Goal: Transaction & Acquisition: Purchase product/service

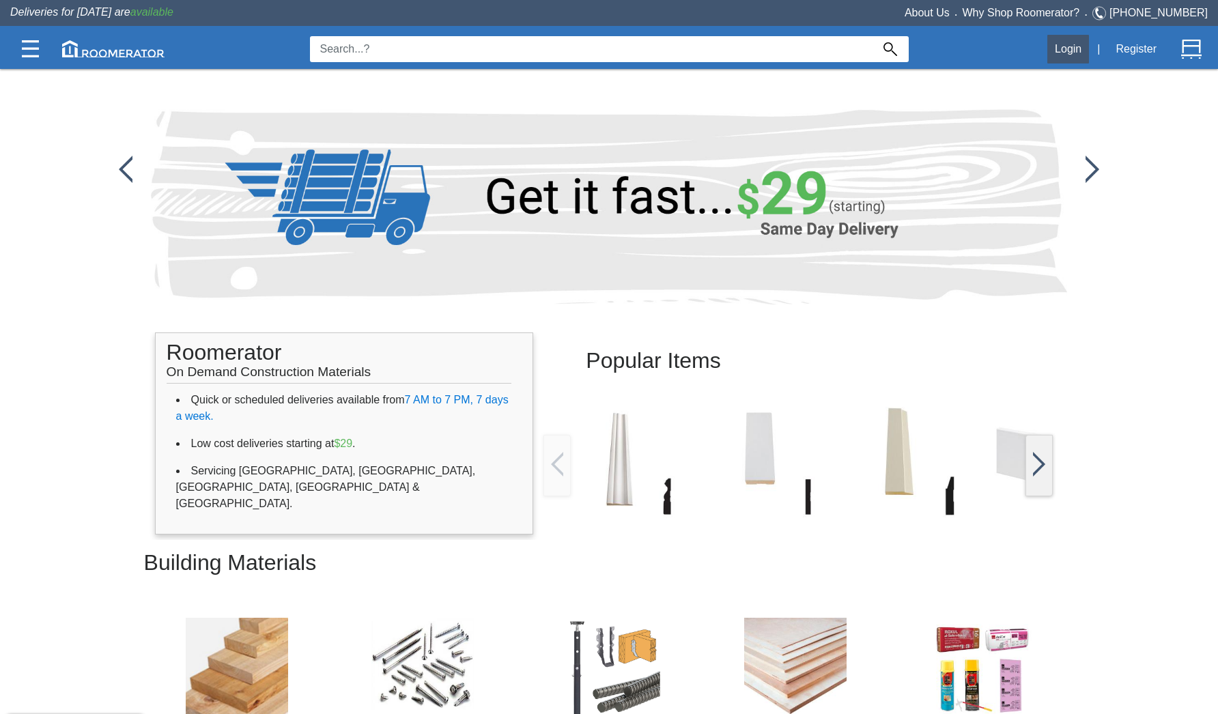
click at [901, 52] on button "Login" at bounding box center [1068, 49] width 42 height 29
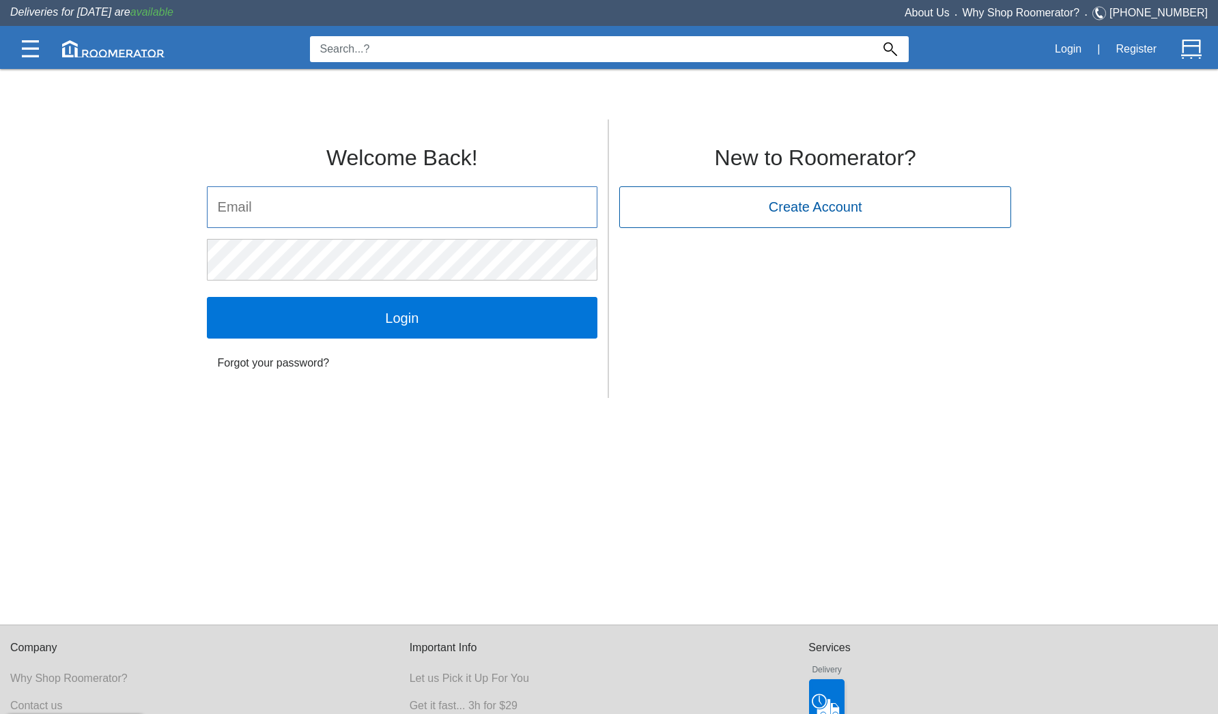
click at [584, 210] on input "email" at bounding box center [402, 207] width 389 height 40
click at [362, 210] on input "email" at bounding box center [402, 207] width 389 height 40
type input "[EMAIL_ADDRESS][DOMAIN_NAME]"
click at [401, 317] on input "Login" at bounding box center [402, 317] width 391 height 41
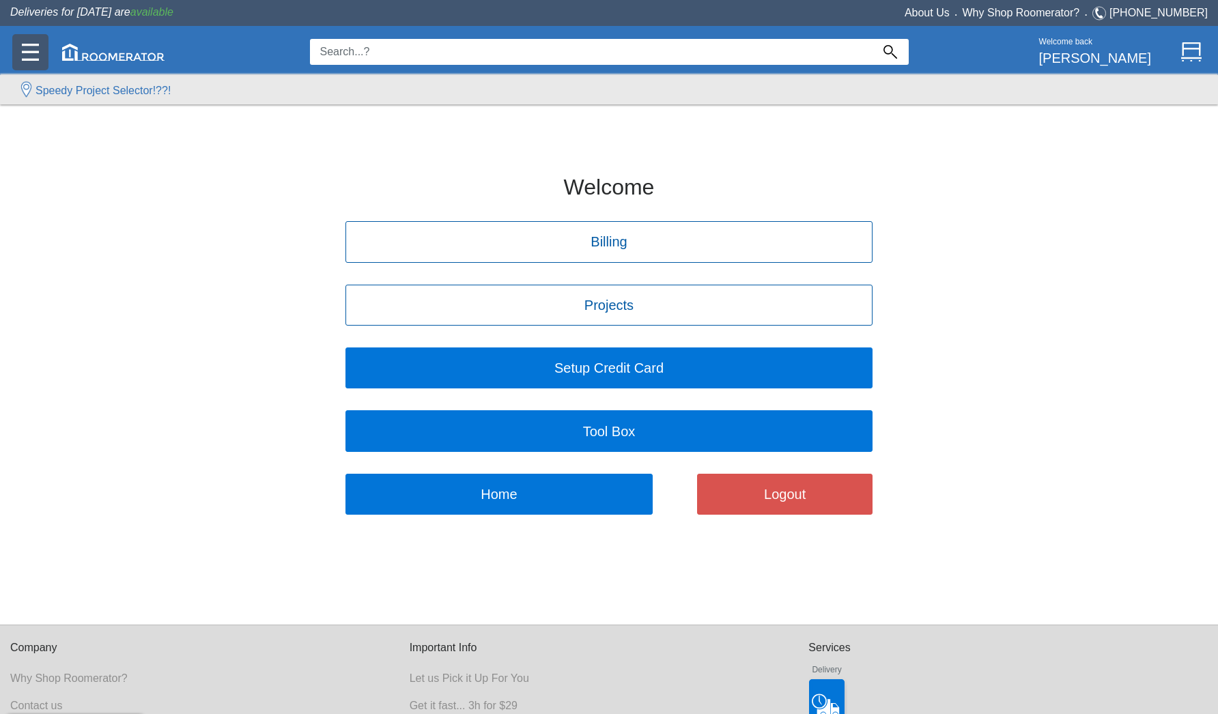
click at [42, 53] on div at bounding box center [30, 52] width 36 height 36
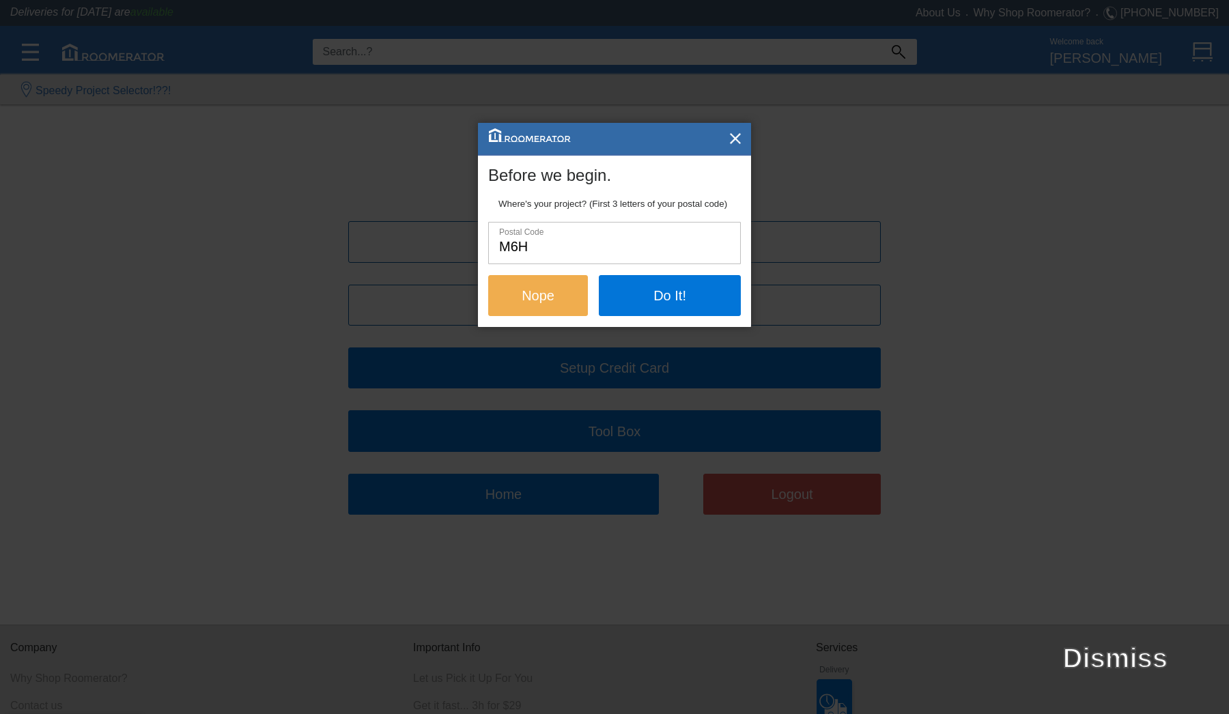
click at [559, 245] on input "M6H" at bounding box center [614, 243] width 251 height 40
type input "M6H2k5"
click at [650, 289] on button "Do It!" at bounding box center [670, 294] width 142 height 41
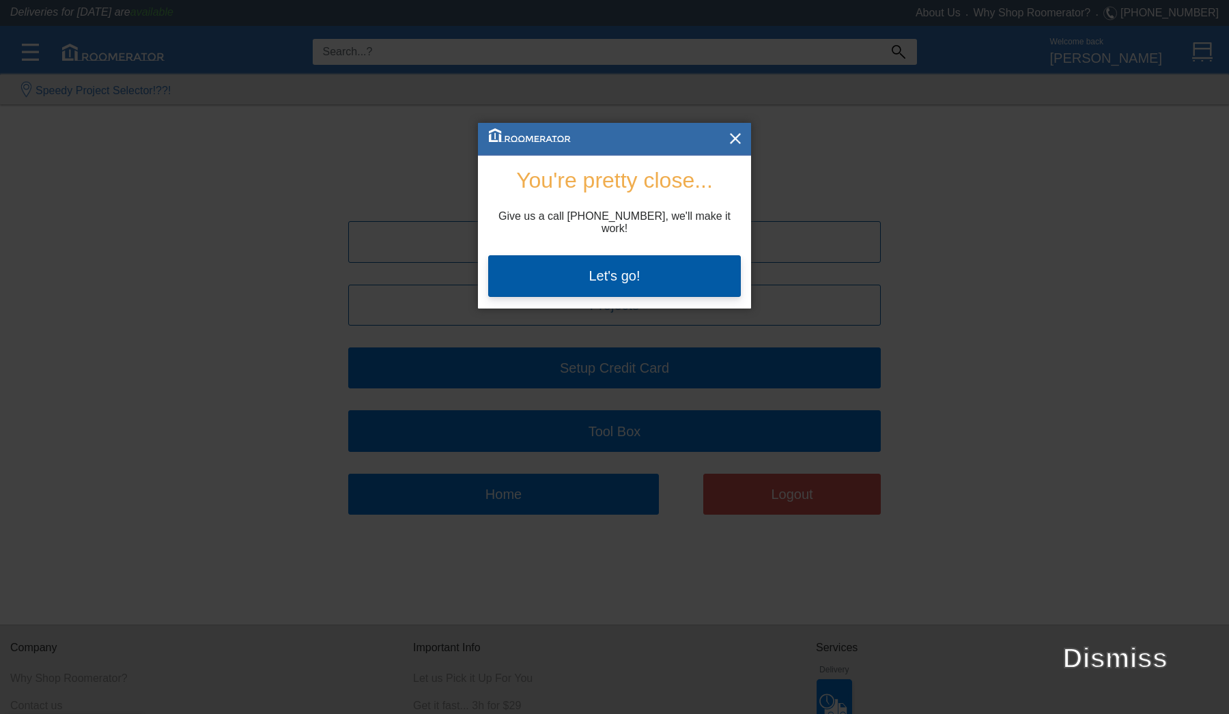
click at [649, 272] on button "Let's go!" at bounding box center [614, 275] width 253 height 41
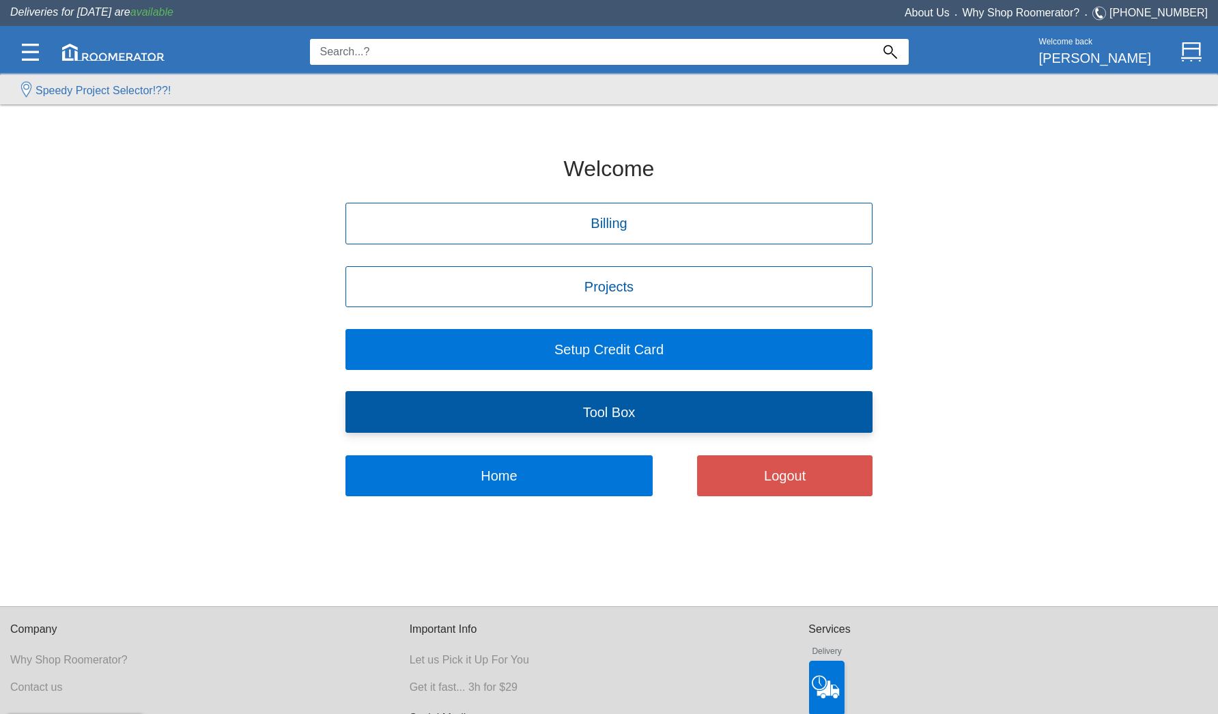
scroll to position [22, 0]
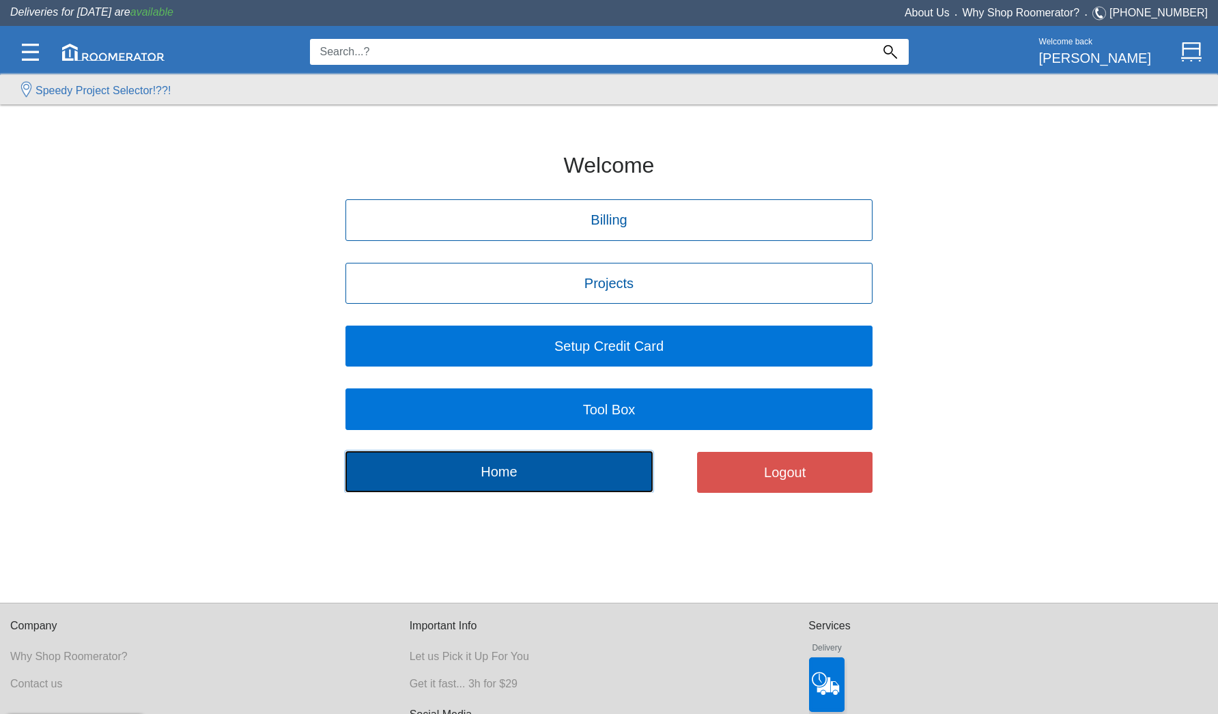
click at [536, 465] on button "Home" at bounding box center [499, 471] width 308 height 41
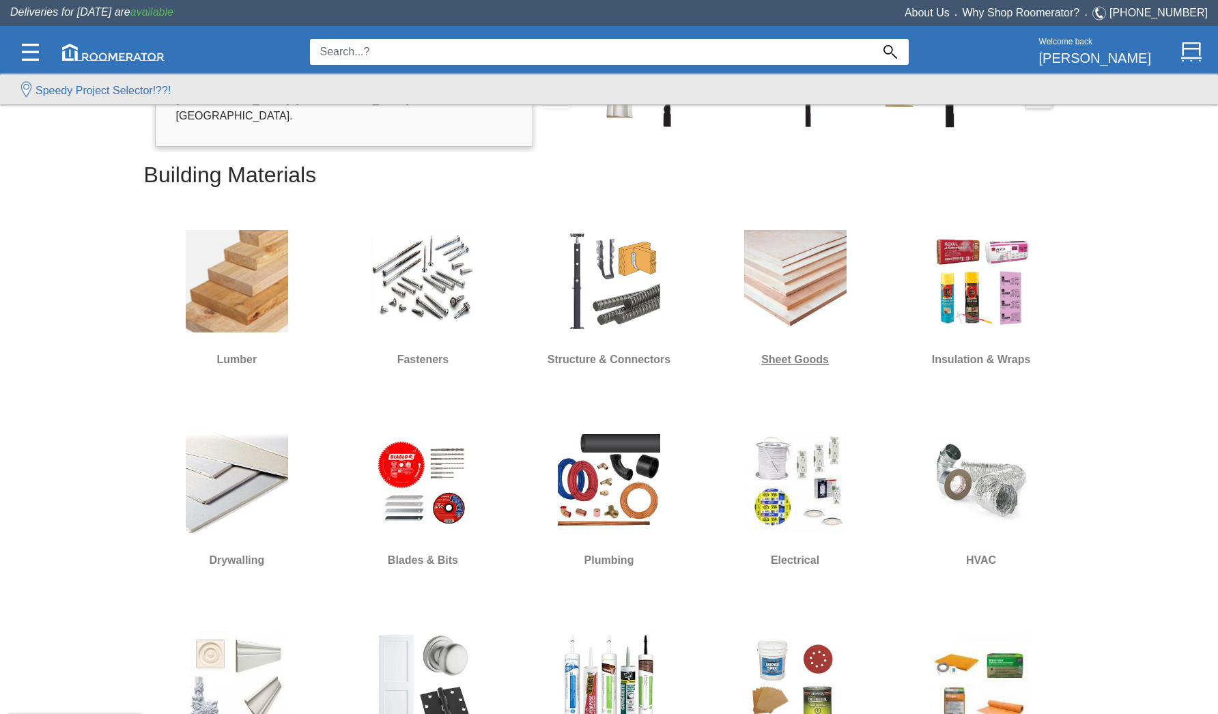
scroll to position [389, 0]
click at [810, 302] on img at bounding box center [795, 280] width 102 height 102
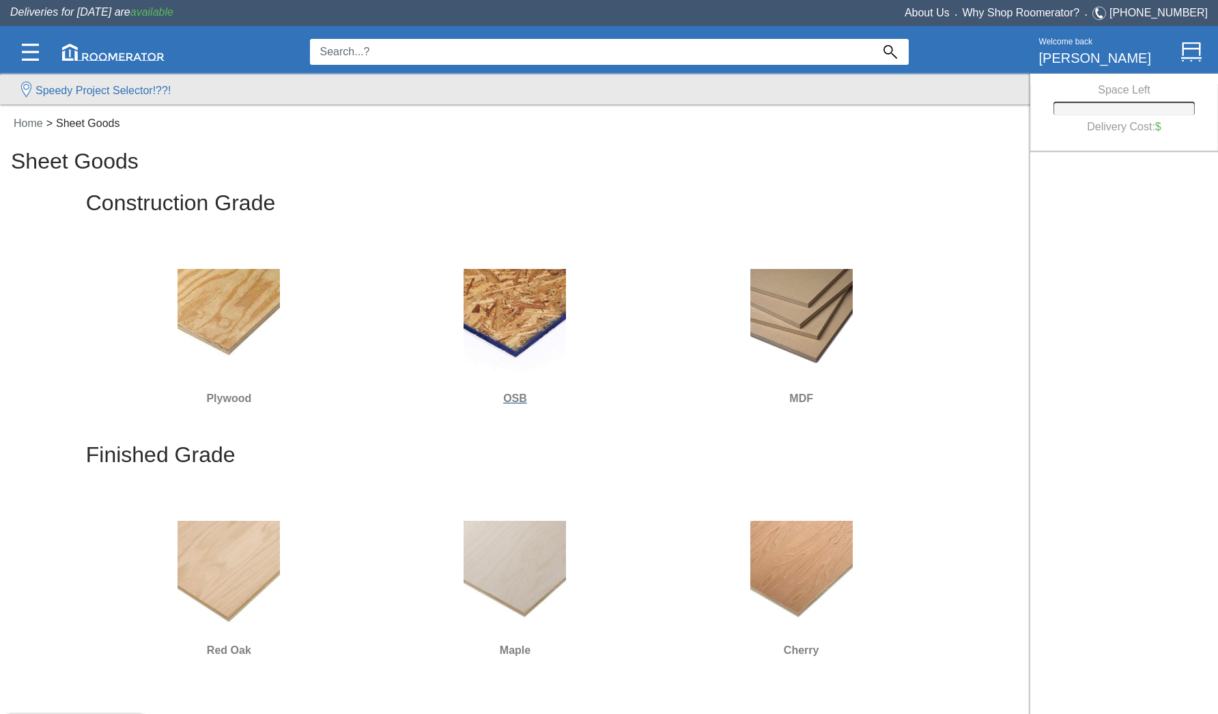
click at [505, 324] on img at bounding box center [515, 320] width 102 height 102
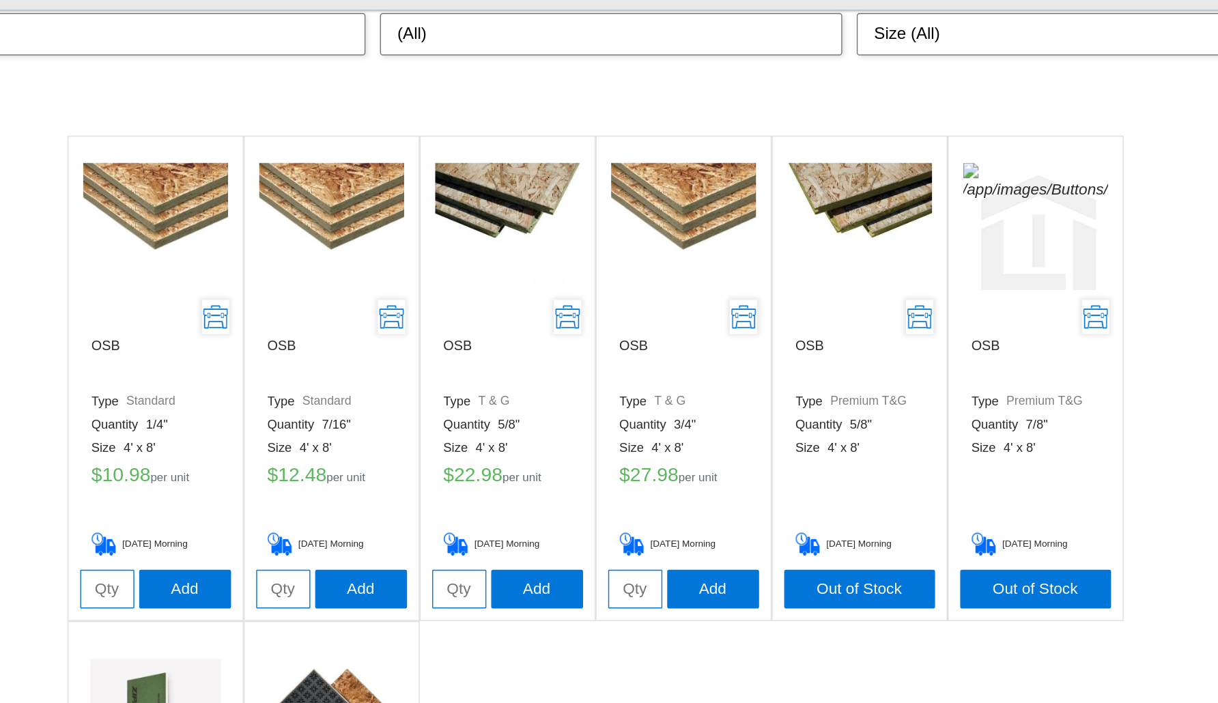
click at [135, 500] on input "tel" at bounding box center [154, 513] width 38 height 27
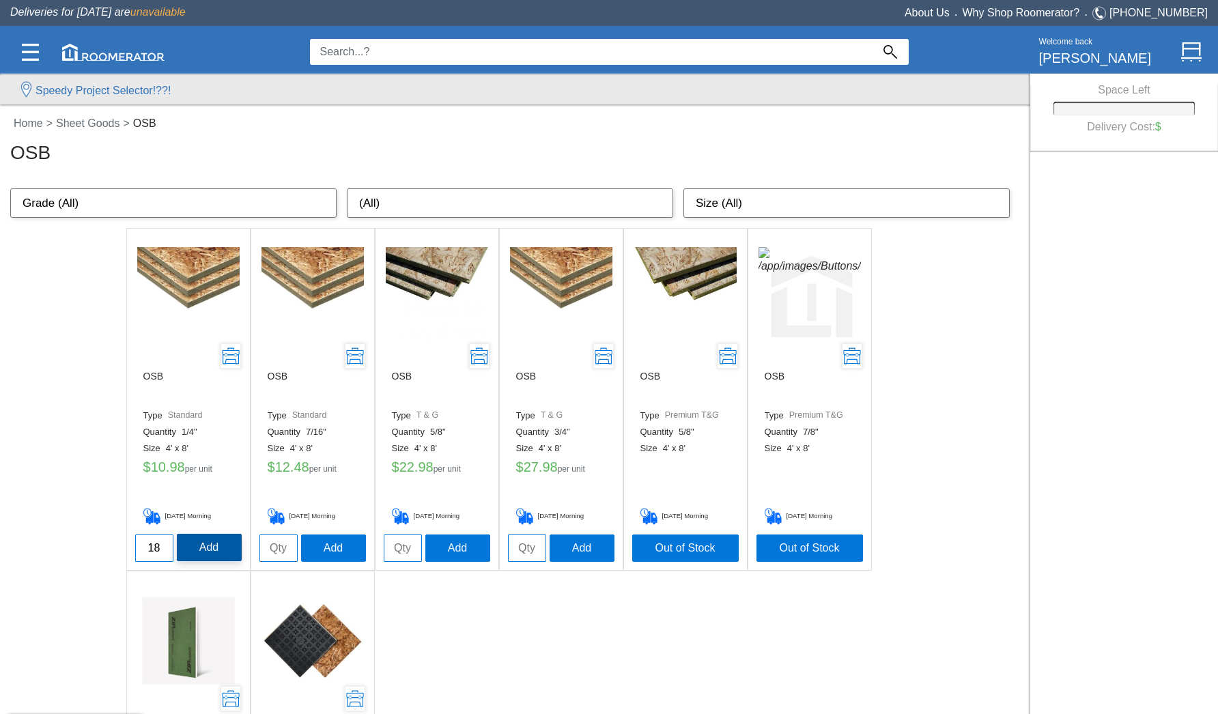
type input "18"
click at [203, 544] on button "Add" at bounding box center [209, 547] width 65 height 27
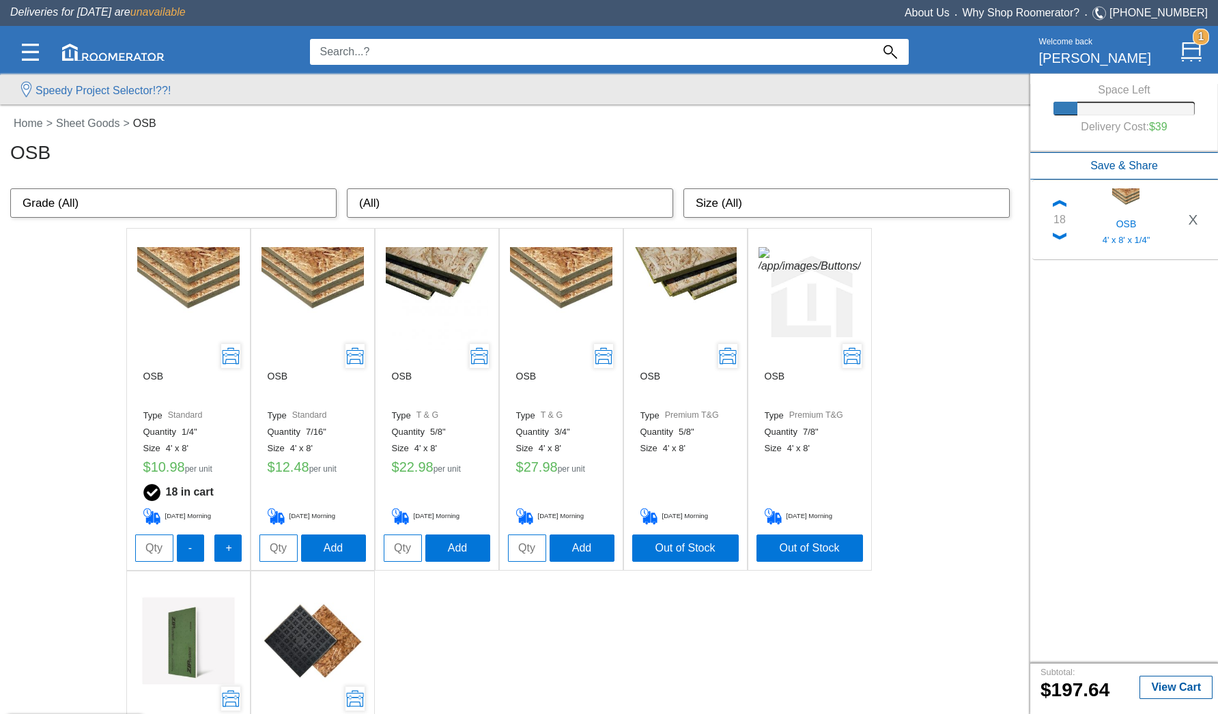
click at [523, 548] on input "tel" at bounding box center [527, 548] width 38 height 27
type input "1"
click at [584, 551] on button "Add" at bounding box center [582, 547] width 65 height 27
click at [36, 121] on link "Home" at bounding box center [28, 123] width 37 height 12
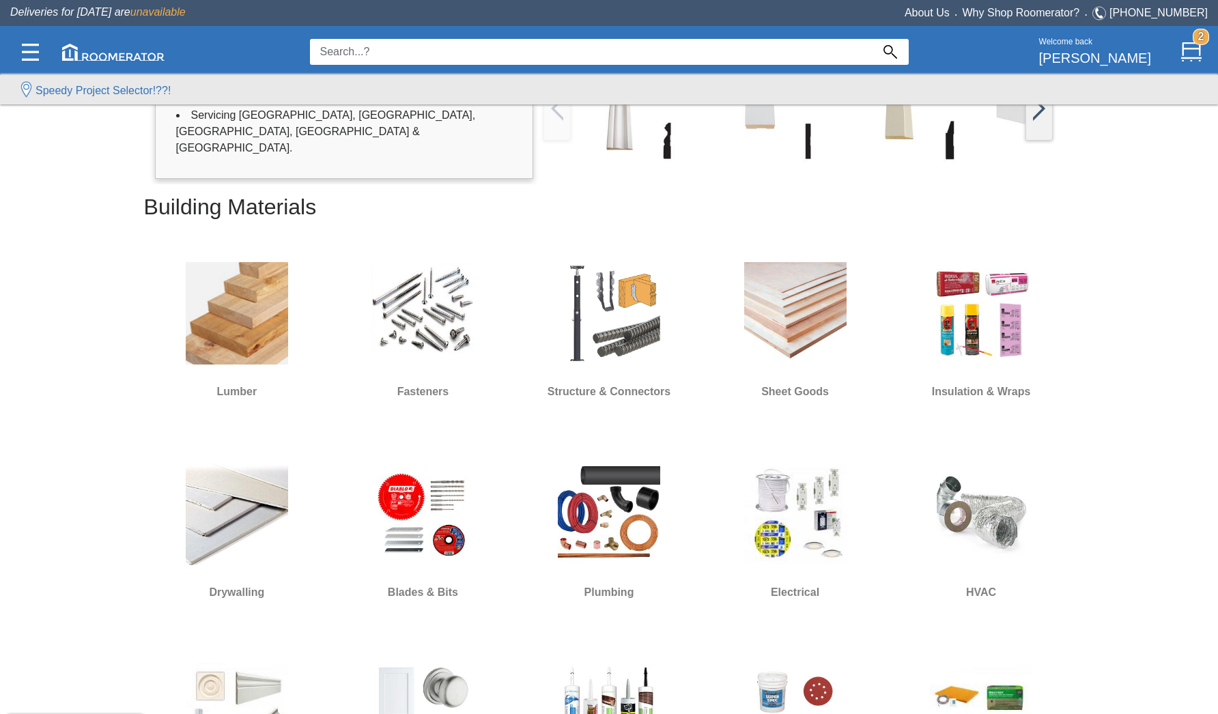
scroll to position [356, 0]
click at [238, 335] on img at bounding box center [237, 313] width 102 height 102
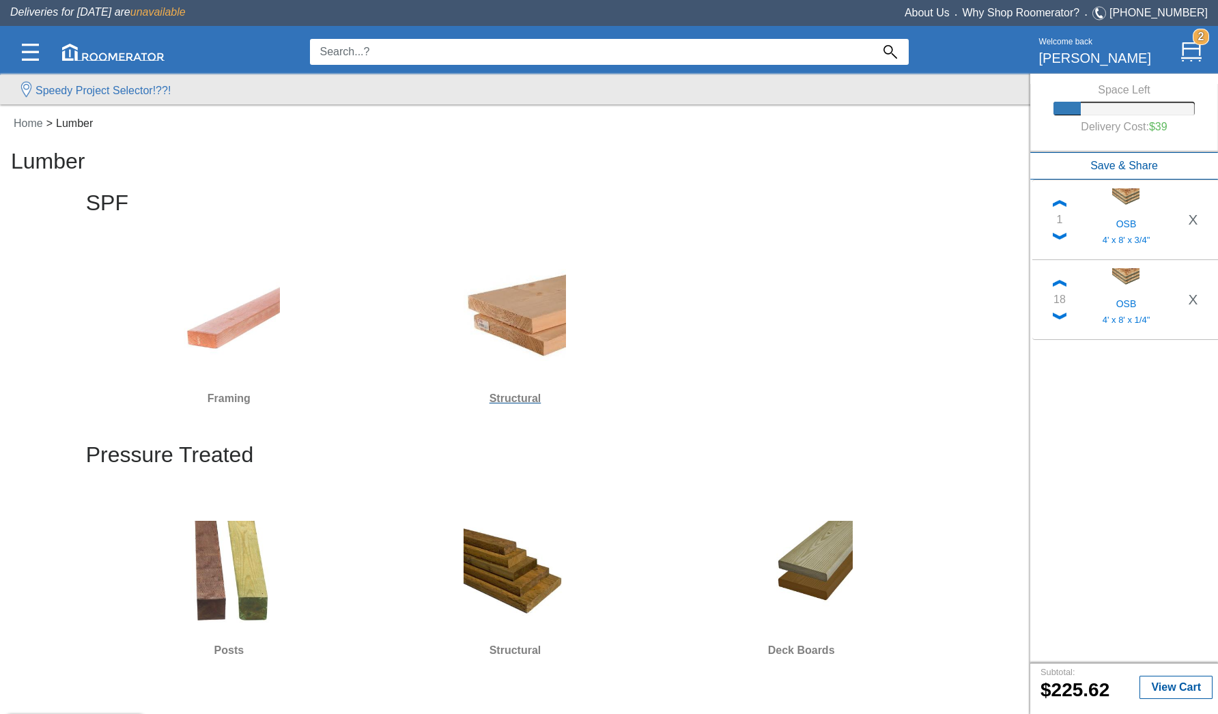
click at [533, 334] on img at bounding box center [515, 320] width 102 height 102
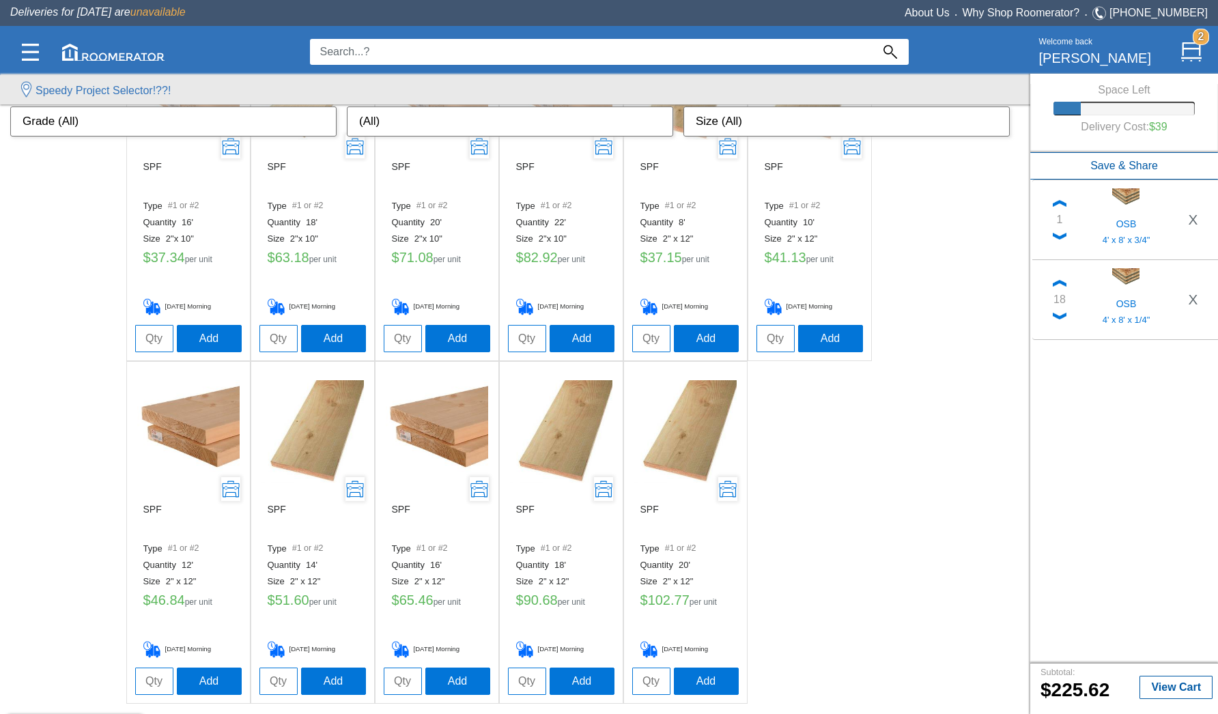
scroll to position [860, 0]
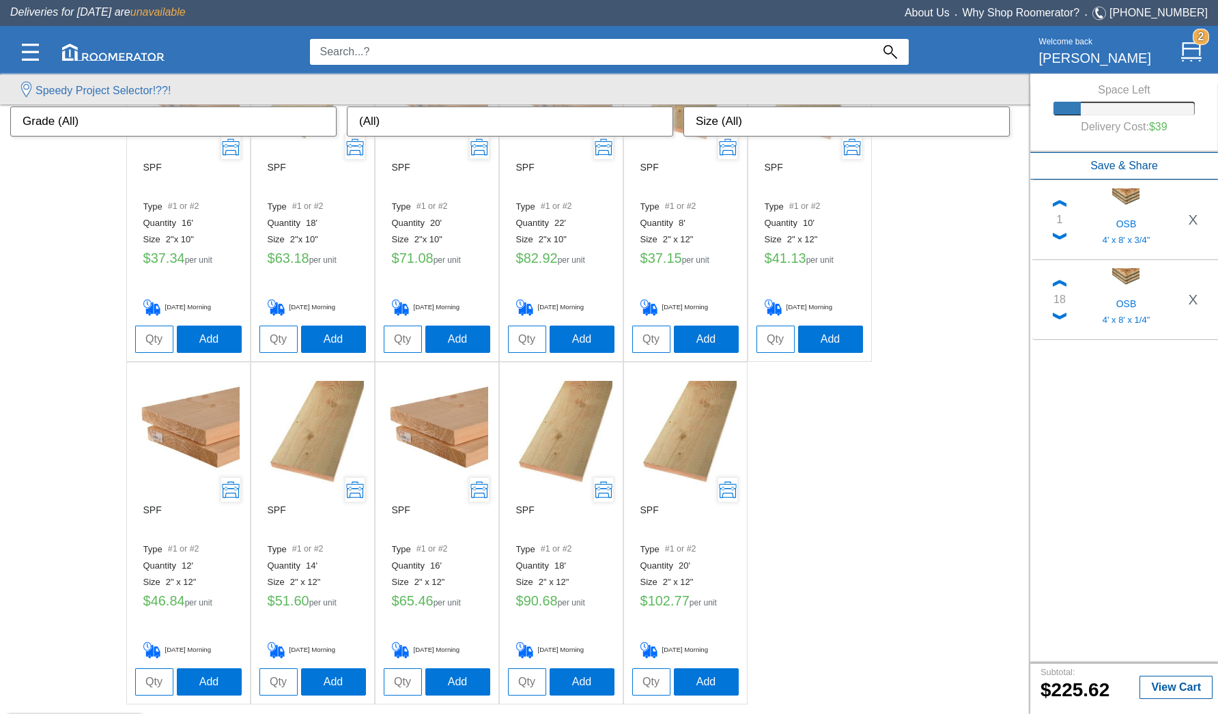
click at [148, 559] on input "tel" at bounding box center [154, 681] width 38 height 27
type input "1"
click at [212, 559] on button "Add" at bounding box center [209, 681] width 65 height 27
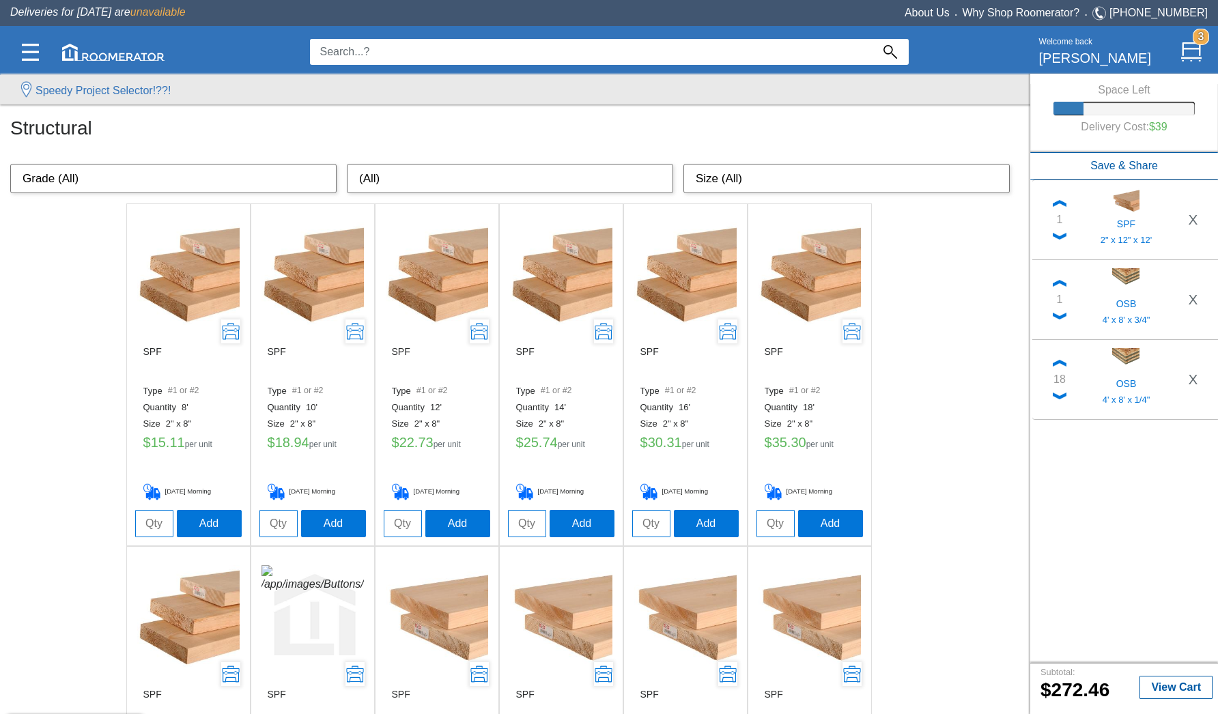
scroll to position [24, 0]
click at [273, 517] on input "tel" at bounding box center [278, 524] width 38 height 27
type input "1"
click at [318, 521] on button "Add" at bounding box center [333, 523] width 65 height 27
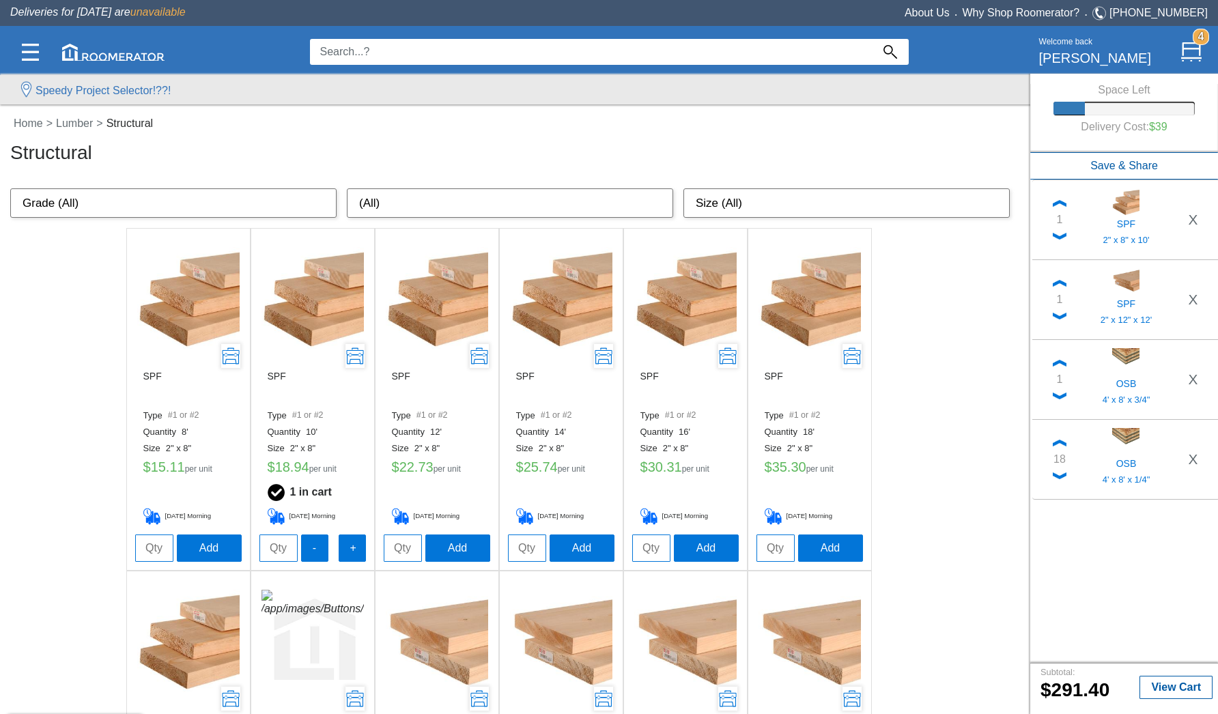
scroll to position [0, 0]
click at [31, 126] on link "Home" at bounding box center [28, 123] width 37 height 12
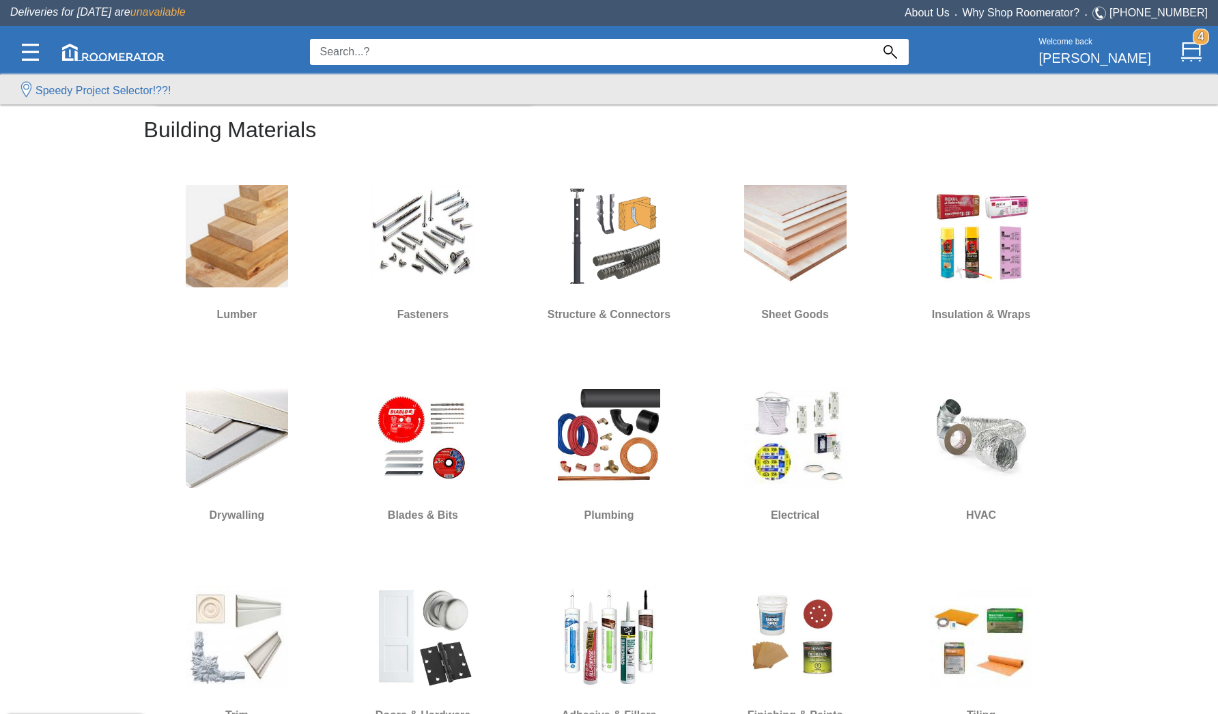
scroll to position [449, 0]
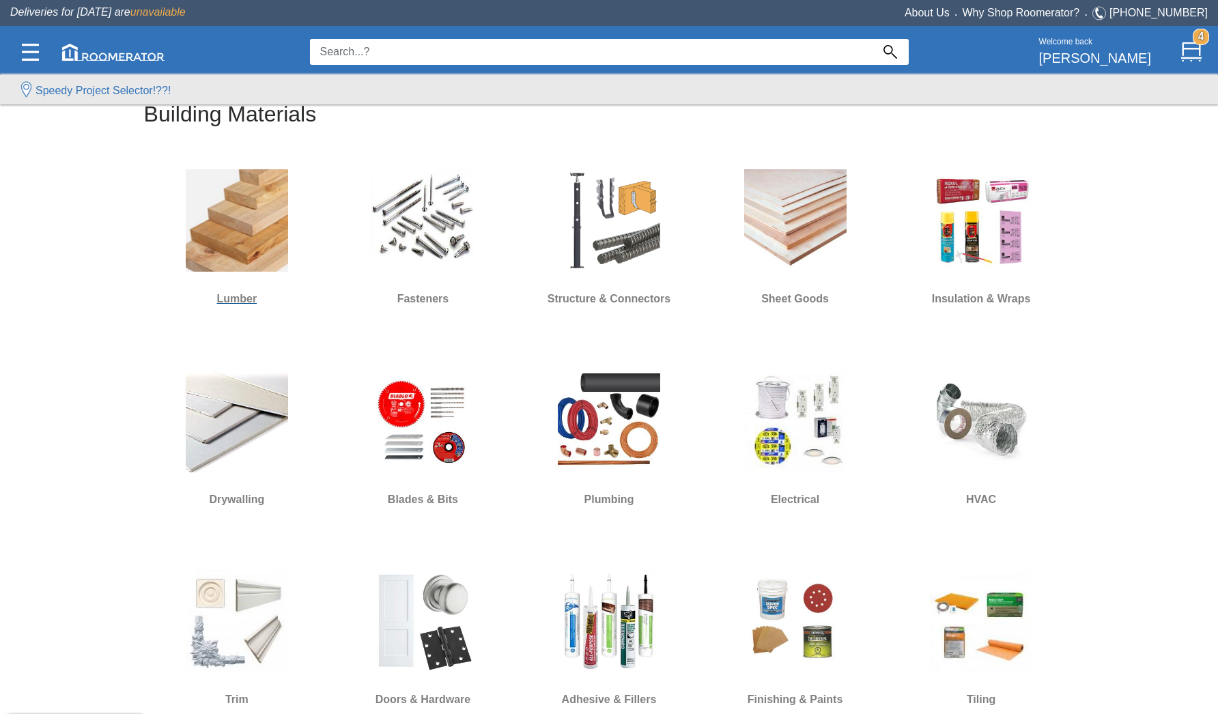
click at [225, 253] on img at bounding box center [237, 220] width 102 height 102
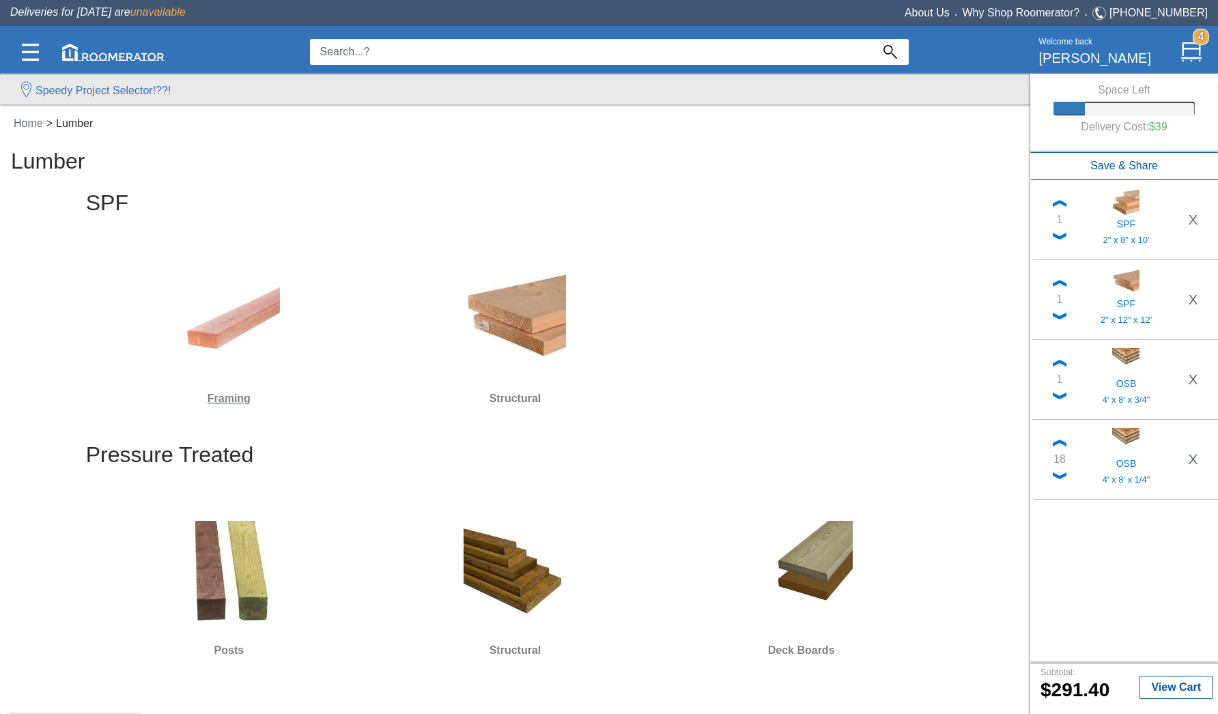
click at [236, 322] on img at bounding box center [229, 320] width 102 height 102
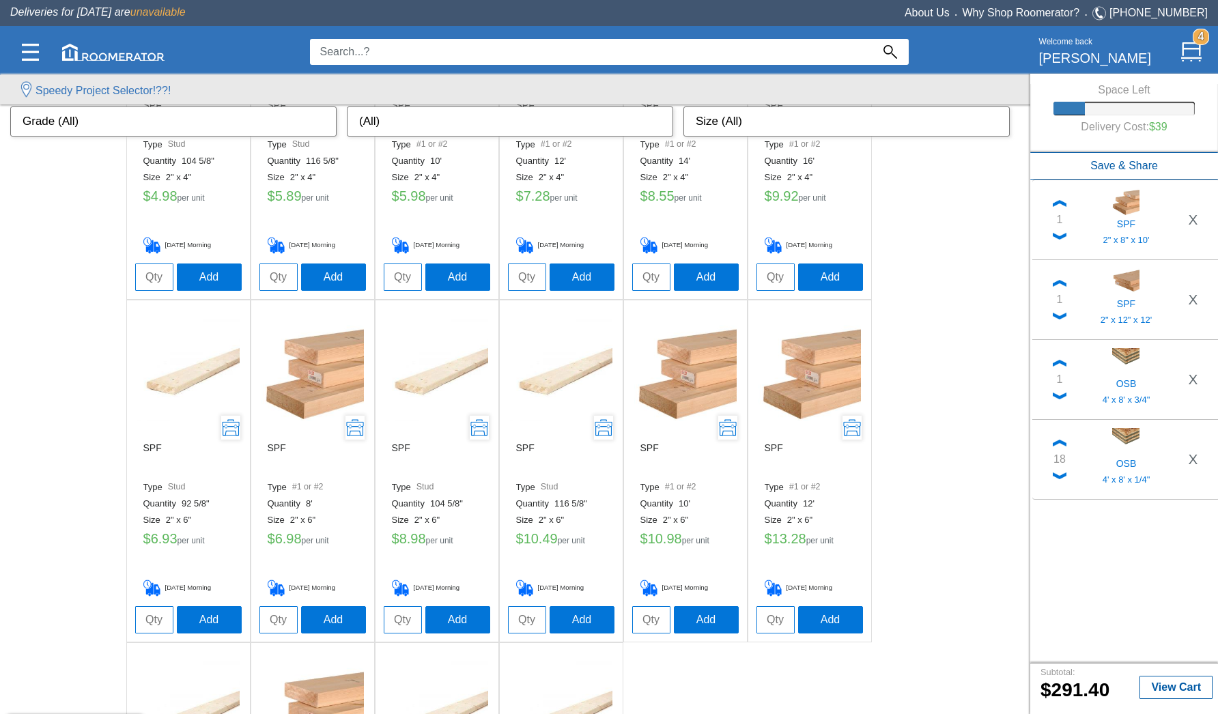
scroll to position [1611, 0]
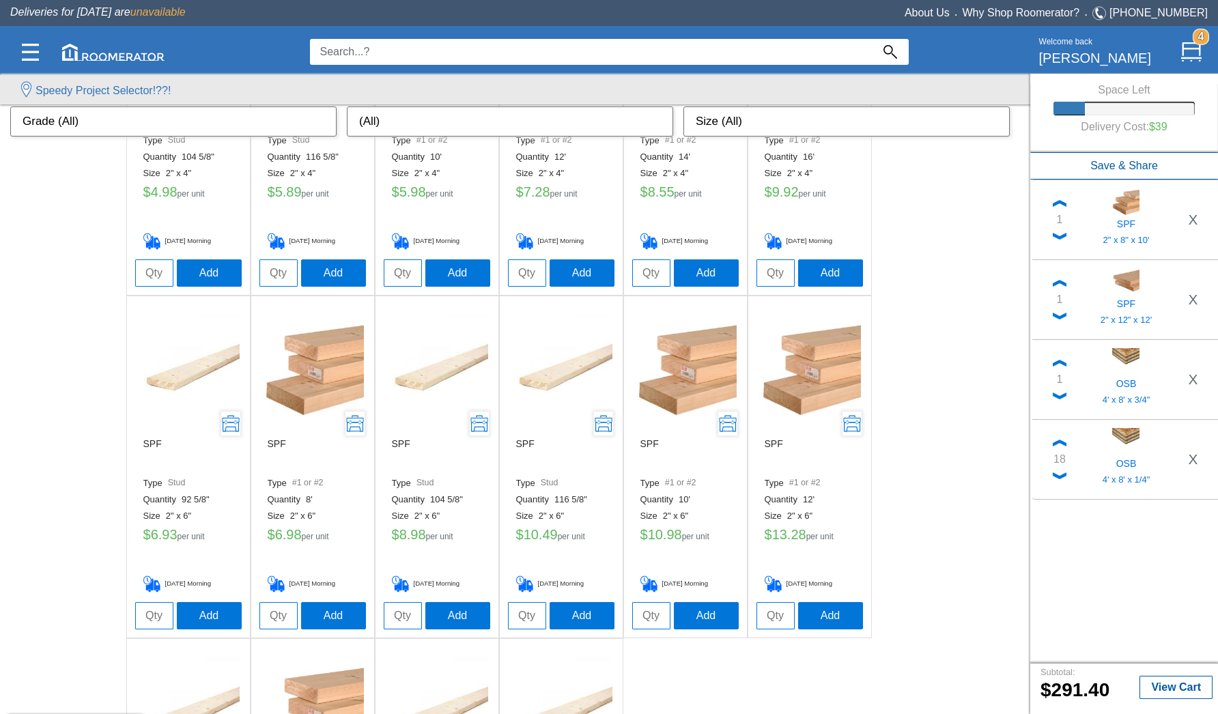
click at [644, 559] on input "tel" at bounding box center [651, 615] width 38 height 27
type input "4"
click at [699, 559] on button "Add" at bounding box center [706, 615] width 65 height 27
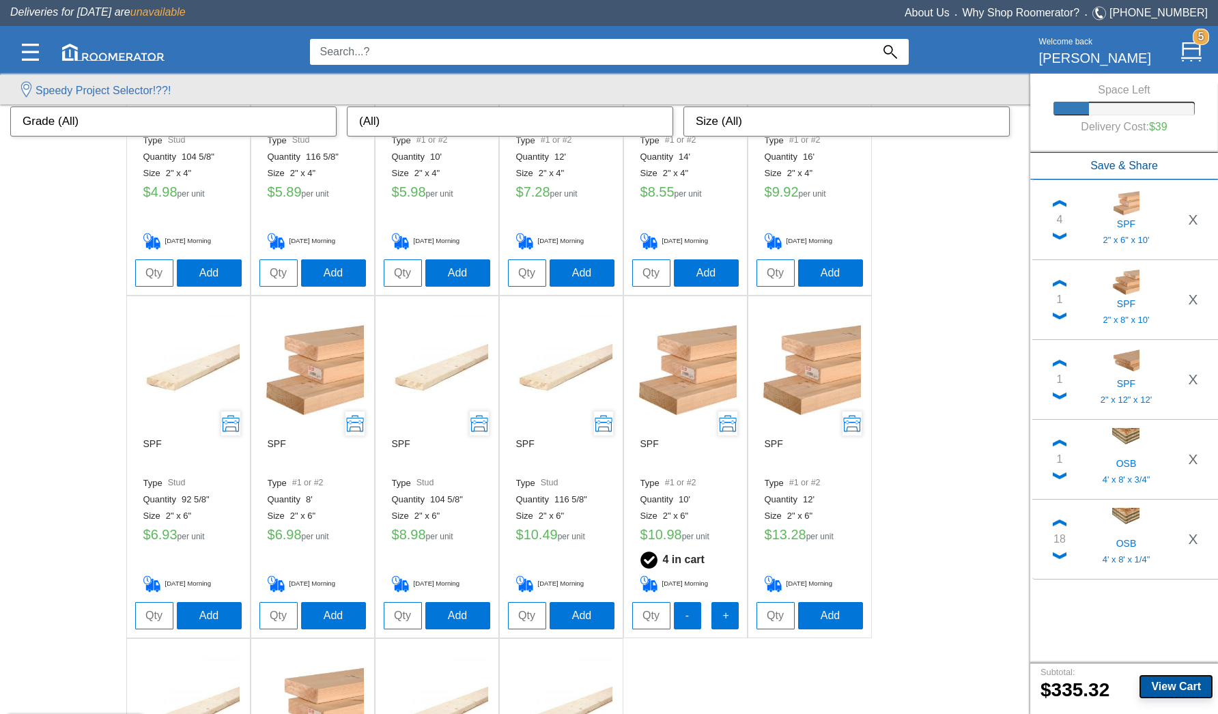
click at [901, 559] on button "View Cart" at bounding box center [1176, 686] width 73 height 23
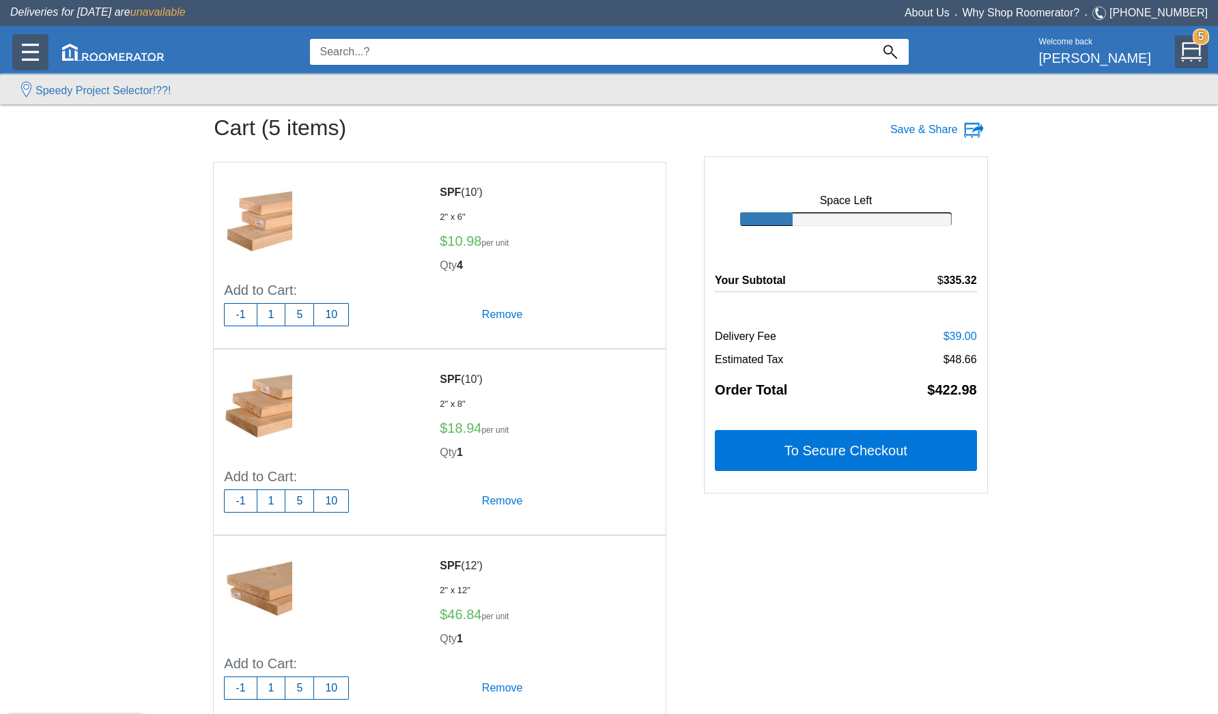
click at [29, 51] on img at bounding box center [30, 52] width 17 height 17
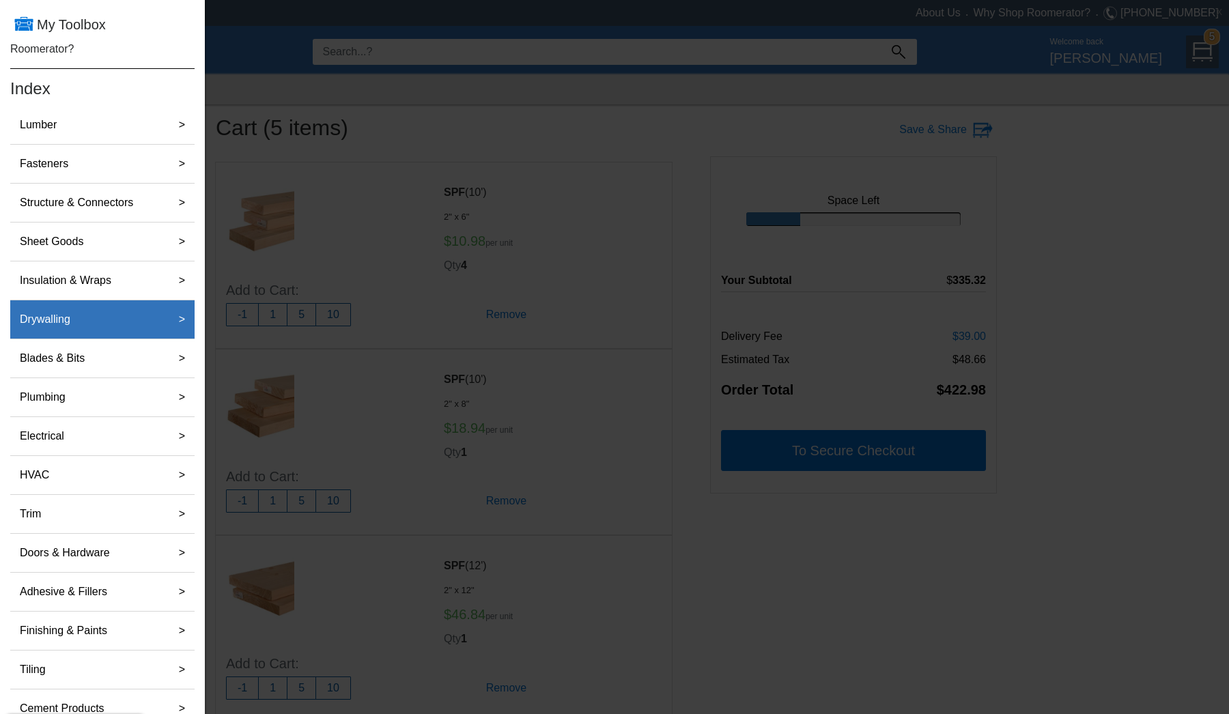
click at [63, 322] on label "Drywalling" at bounding box center [44, 319] width 61 height 27
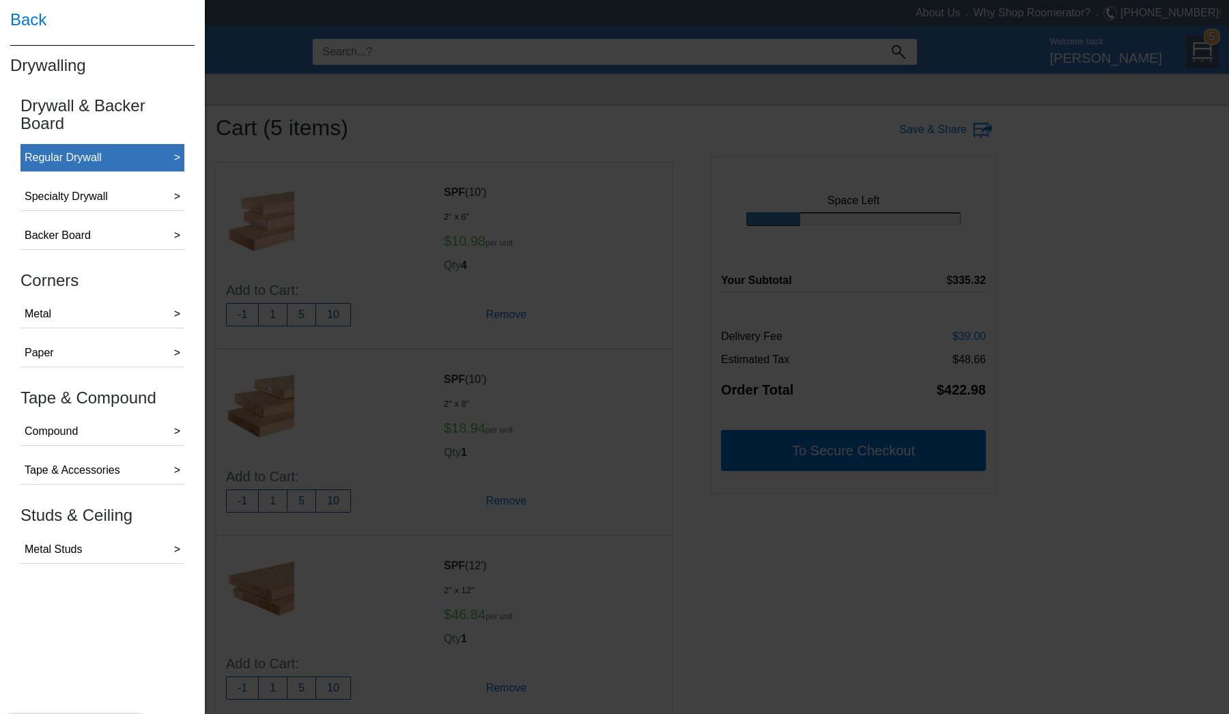
click at [88, 160] on div "Regular Drywall" at bounding box center [63, 158] width 77 height 16
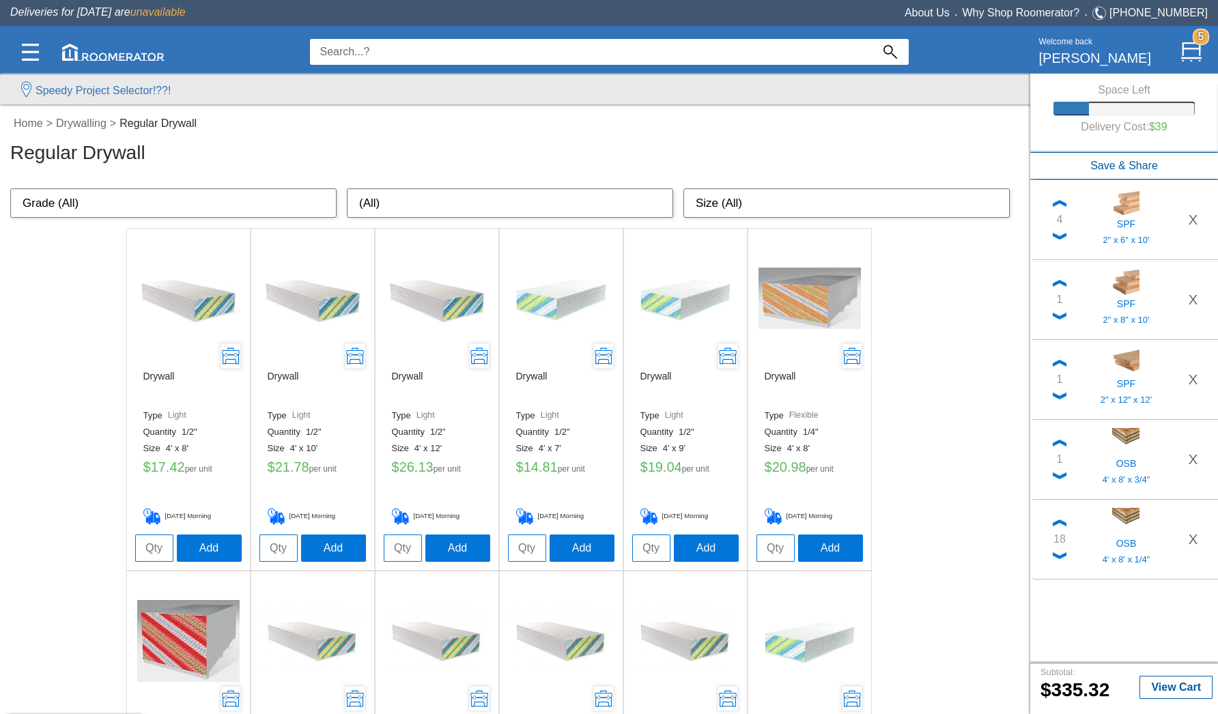
click at [149, 548] on input "tel" at bounding box center [154, 548] width 38 height 27
type input "2"
click at [213, 550] on button "Add" at bounding box center [209, 547] width 65 height 27
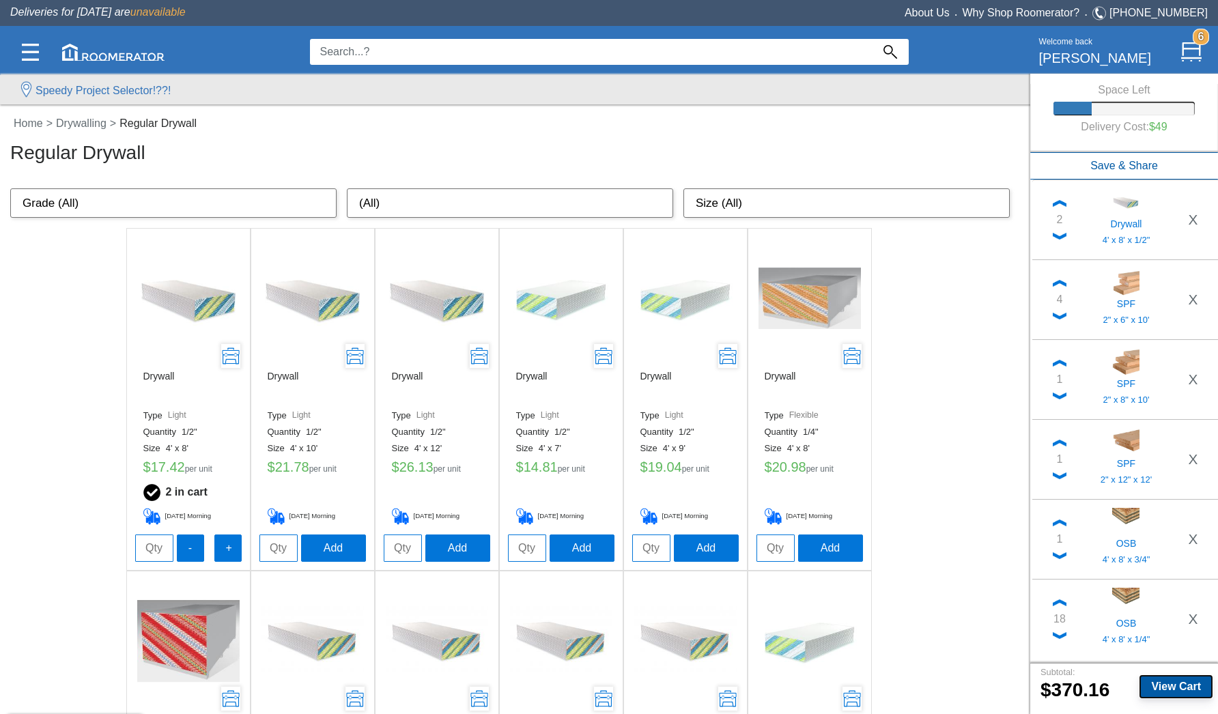
click at [901, 559] on b "View Cart" at bounding box center [1176, 687] width 50 height 12
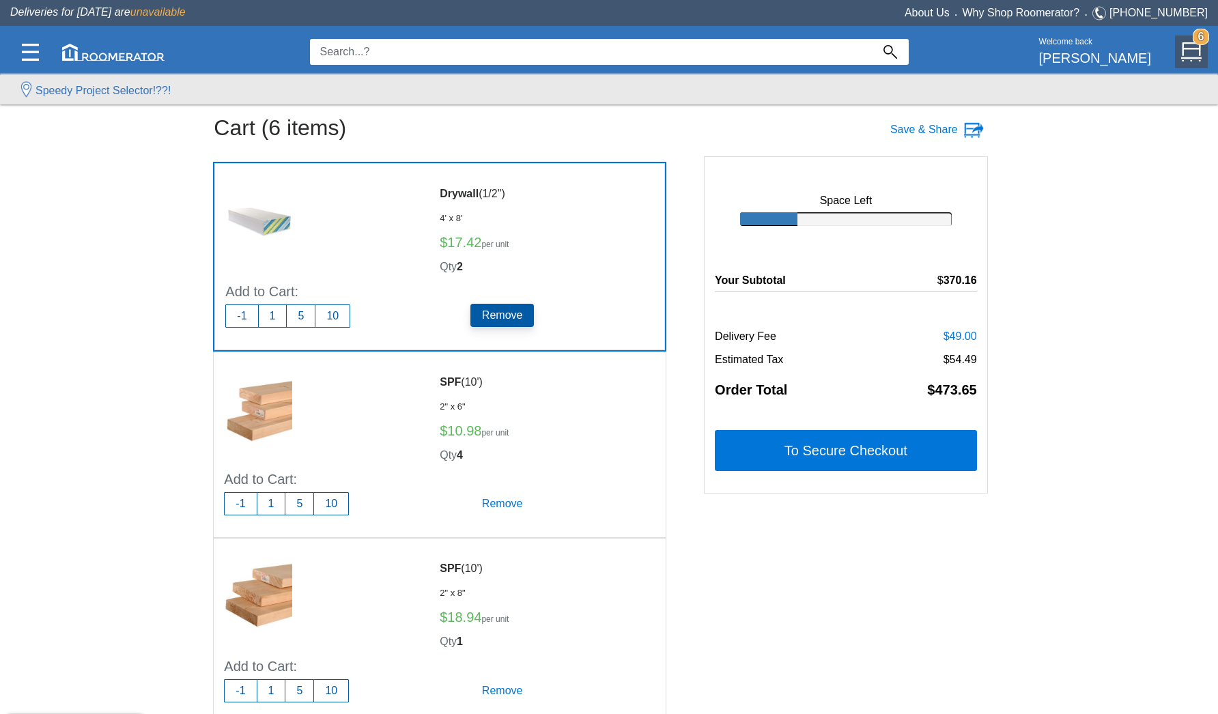
click at [514, 317] on h5 "Remove" at bounding box center [502, 315] width 64 height 23
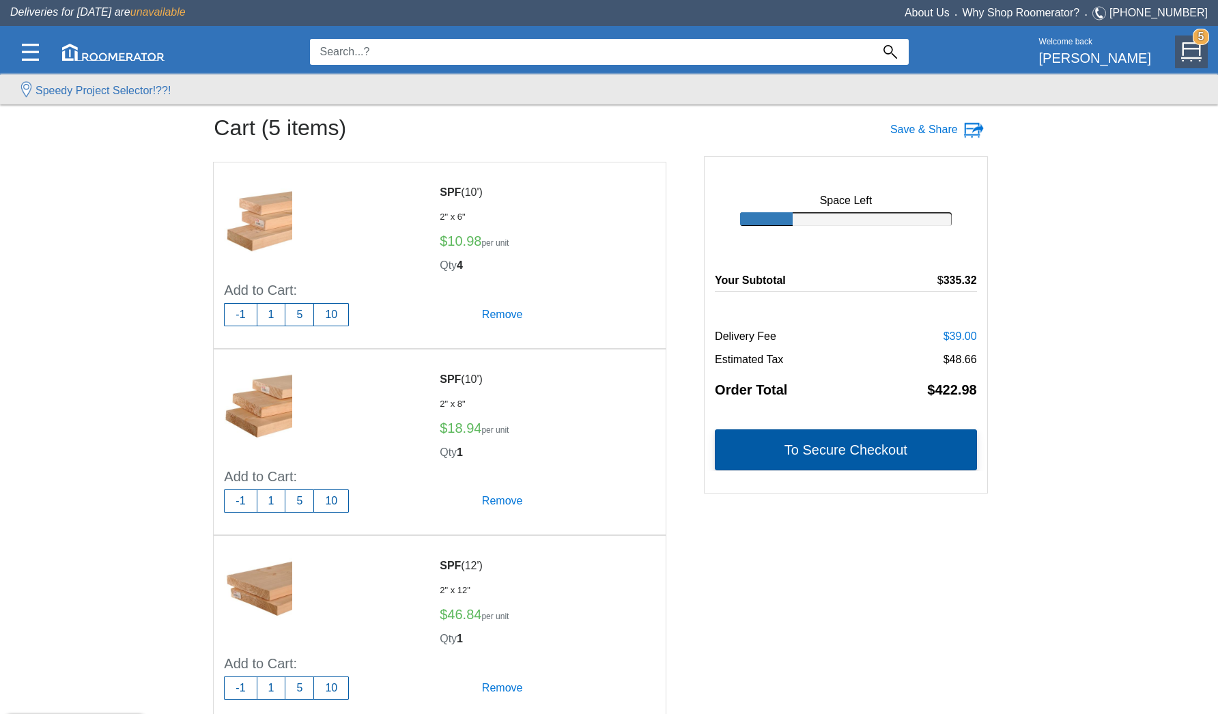
click at [791, 448] on button "To Secure Checkout" at bounding box center [846, 449] width 262 height 41
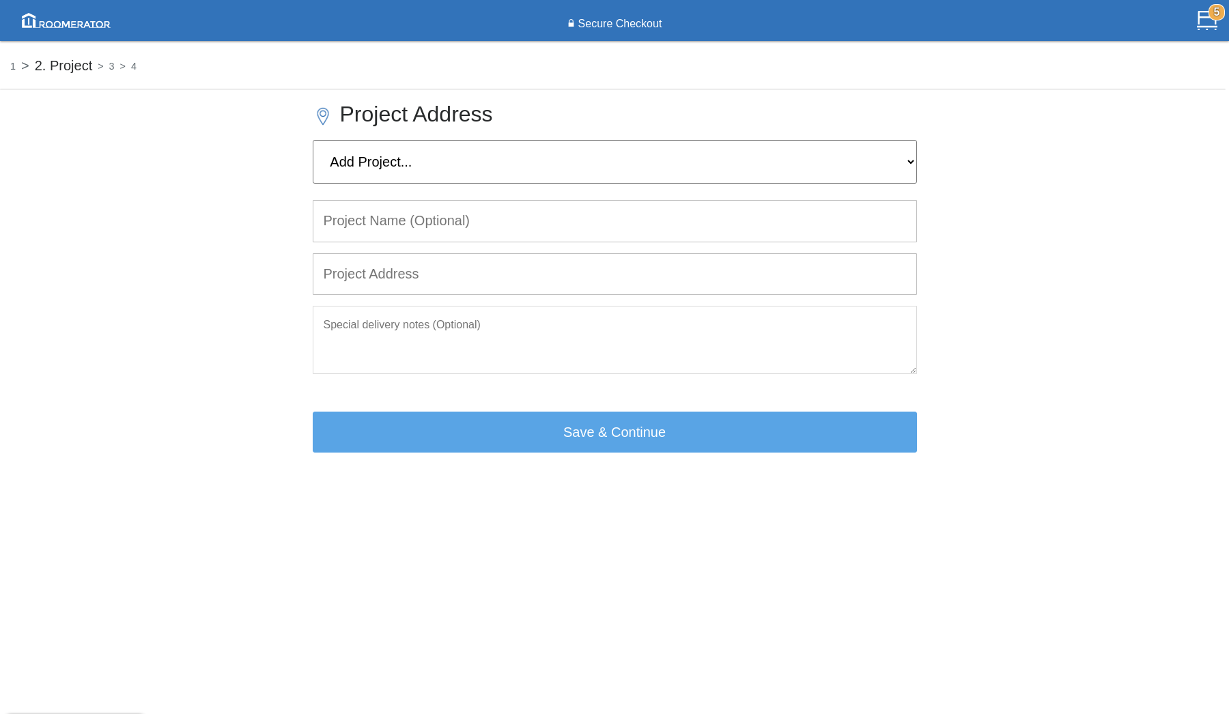
select select "Home"
type input "Home"
type input "[STREET_ADDRESS]"
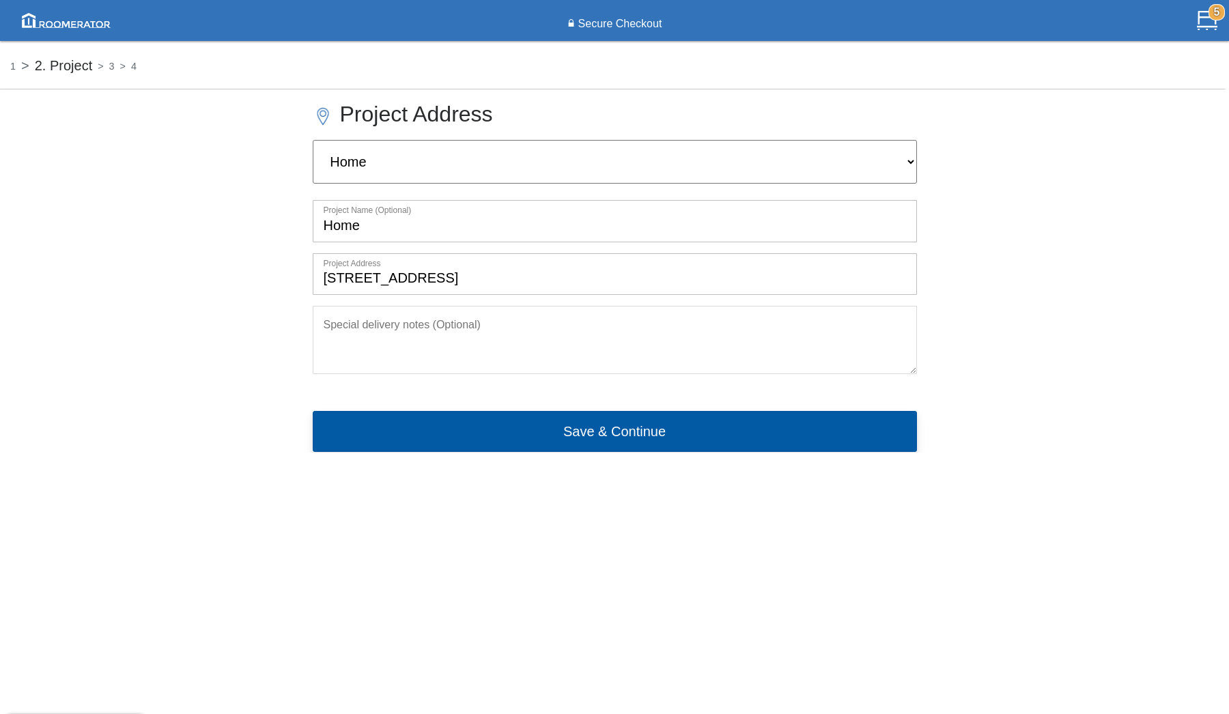
click at [611, 411] on button "Save & Continue" at bounding box center [615, 431] width 604 height 41
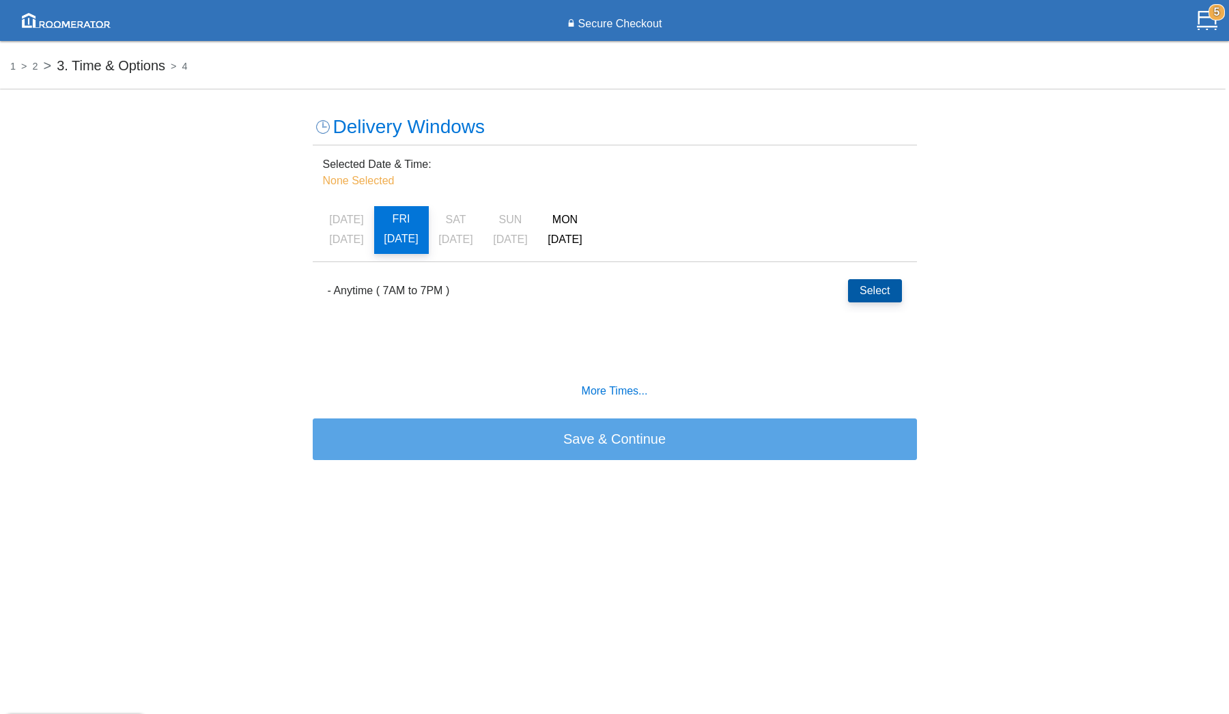
click at [866, 294] on button "Select" at bounding box center [874, 290] width 53 height 23
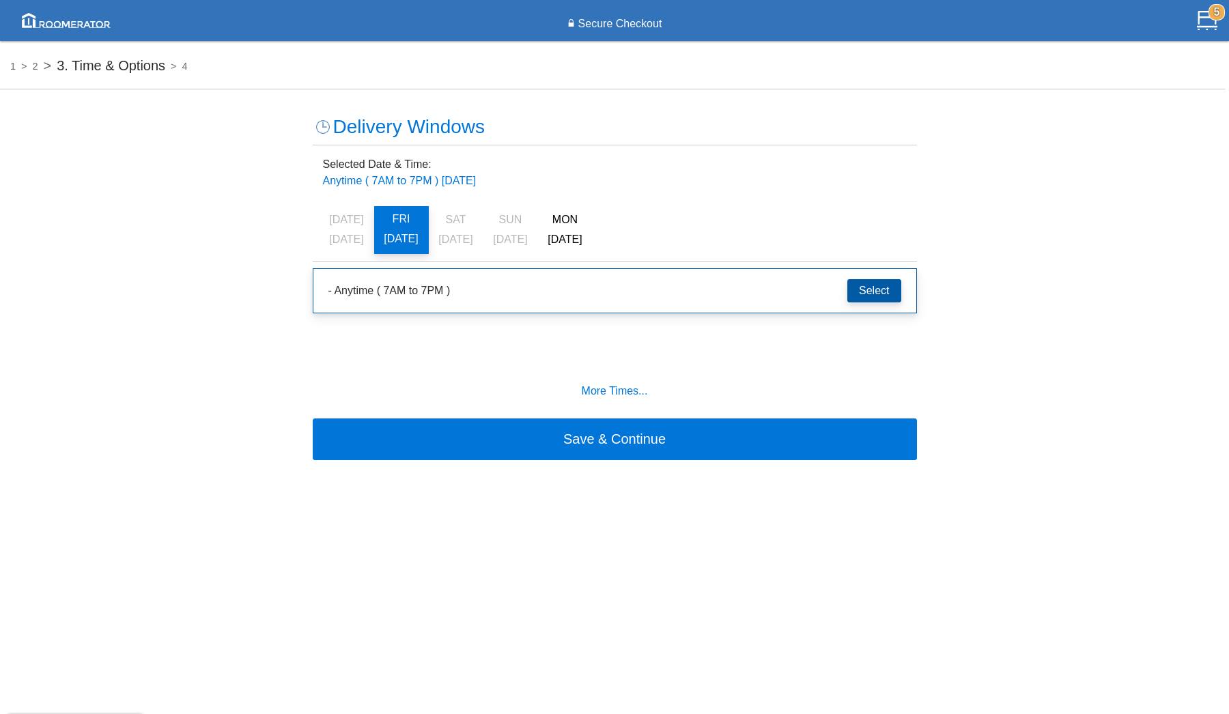
click at [866, 291] on button "Select" at bounding box center [873, 290] width 53 height 23
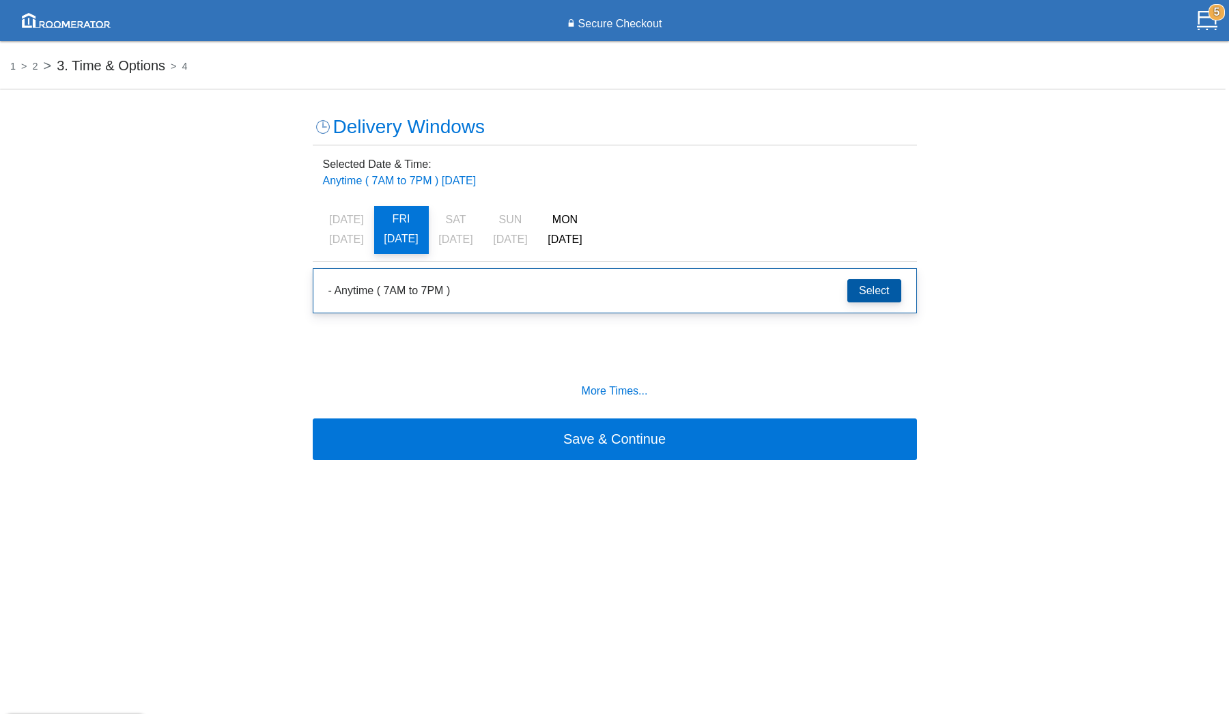
click at [866, 291] on button "Select" at bounding box center [873, 290] width 53 height 23
click at [710, 333] on div "- Anytime ( 7AM to 7PM ) Select" at bounding box center [615, 327] width 604 height 116
click at [615, 390] on h6 "More Times..." at bounding box center [615, 390] width 584 height 12
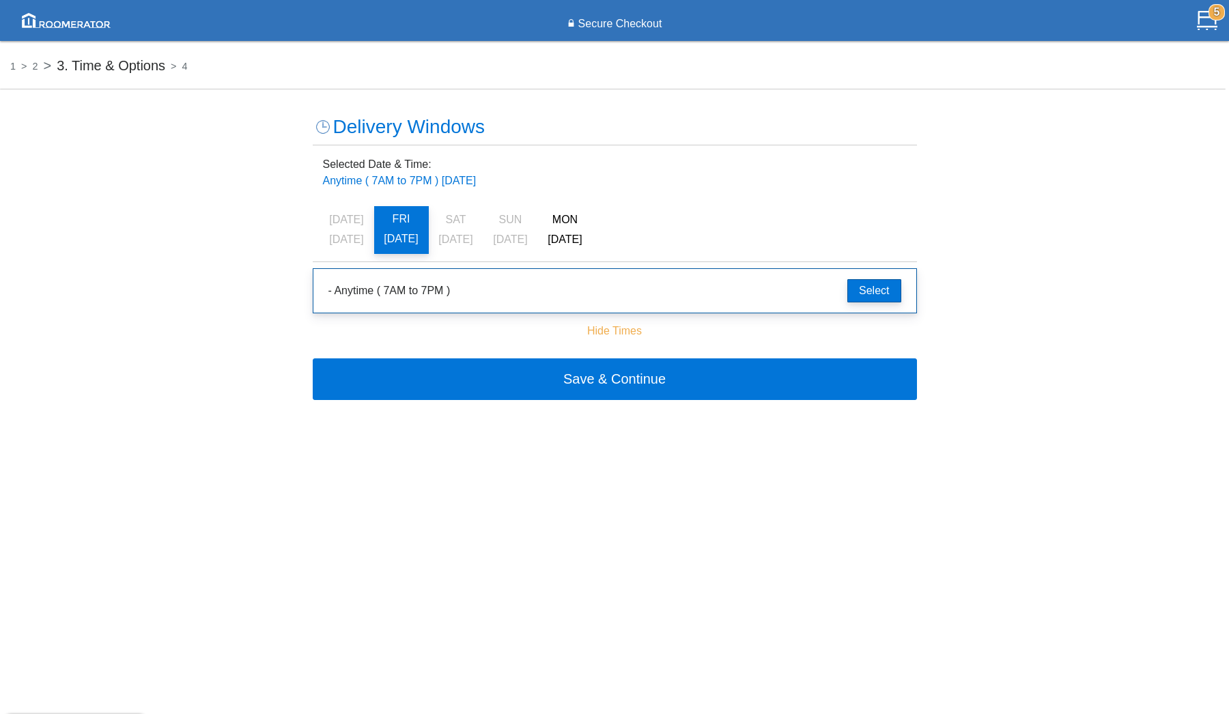
click at [399, 229] on button "[DATE]" at bounding box center [401, 230] width 55 height 48
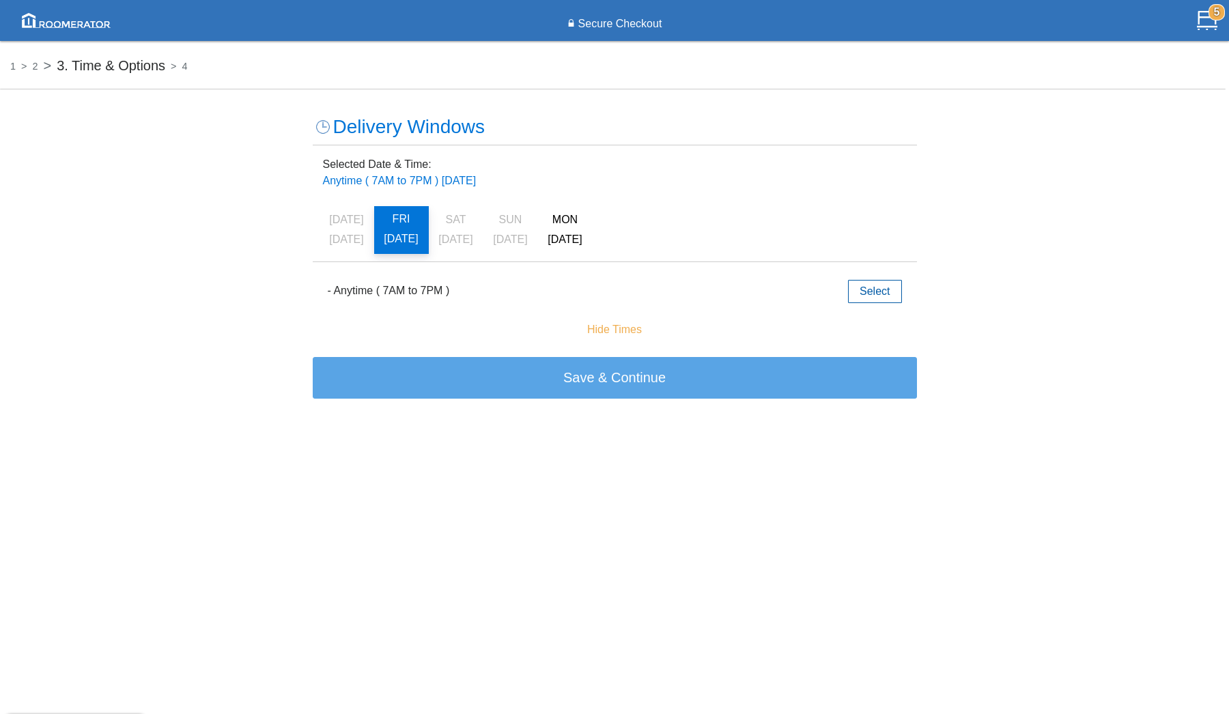
click at [399, 229] on button "[DATE]" at bounding box center [401, 230] width 55 height 48
click at [561, 238] on span "[DATE]" at bounding box center [565, 240] width 34 height 12
click at [402, 224] on h6 "FRI" at bounding box center [401, 220] width 41 height 12
